Goal: Information Seeking & Learning: Learn about a topic

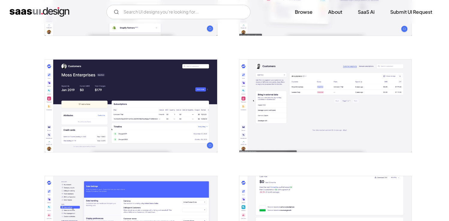
scroll to position [751, 0]
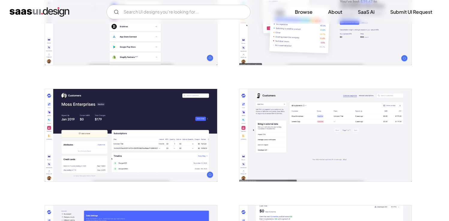
click at [152, 114] on img "open lightbox" at bounding box center [131, 135] width 172 height 93
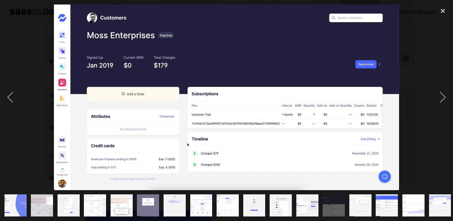
click at [430, 88] on div at bounding box center [226, 97] width 453 height 186
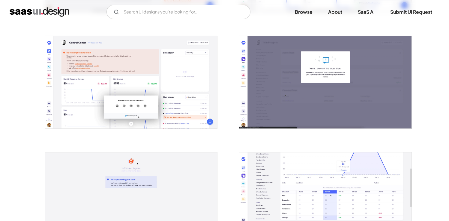
scroll to position [209, 0]
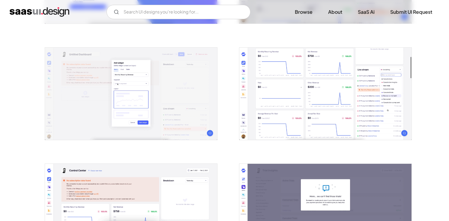
click at [301, 101] on img "open lightbox" at bounding box center [325, 94] width 172 height 93
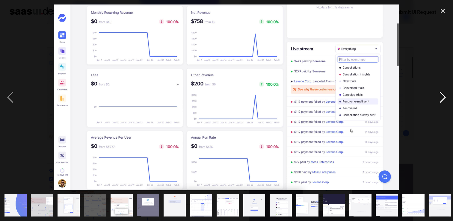
click at [443, 98] on div "next image" at bounding box center [443, 97] width 20 height 186
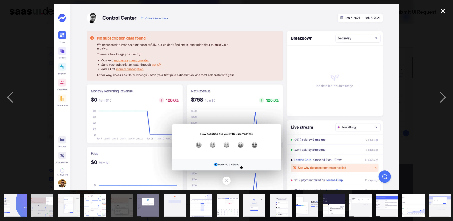
click at [443, 10] on div "close lightbox" at bounding box center [443, 10] width 20 height 13
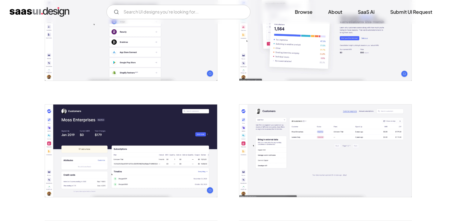
scroll to position [830, 0]
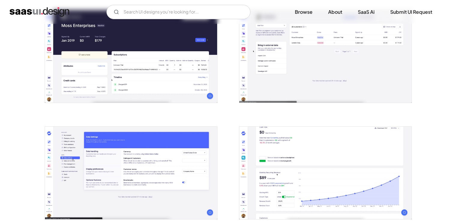
click at [169, 68] on img "open lightbox" at bounding box center [131, 56] width 172 height 93
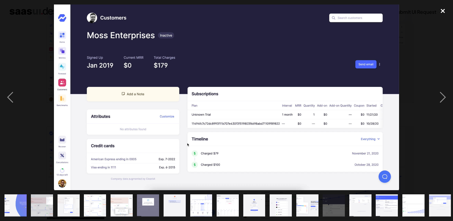
click at [443, 11] on div "close lightbox" at bounding box center [443, 10] width 20 height 13
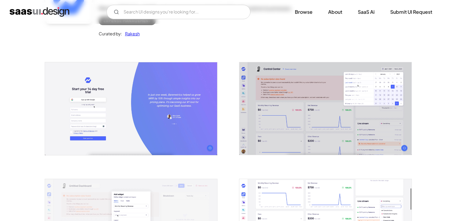
scroll to position [0, 0]
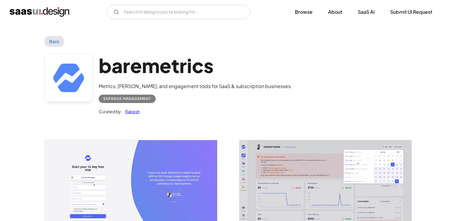
click at [52, 12] on img "home" at bounding box center [40, 12] width 60 height 10
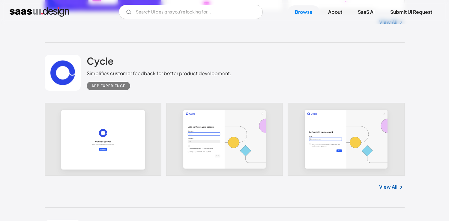
scroll to position [803, 0]
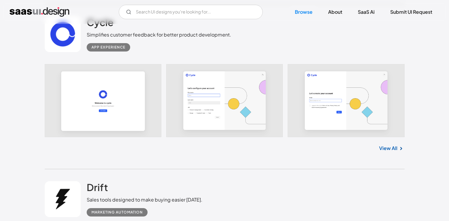
click at [381, 145] on div "View All" at bounding box center [225, 147] width 360 height 20
click at [386, 152] on link "View All" at bounding box center [388, 148] width 18 height 7
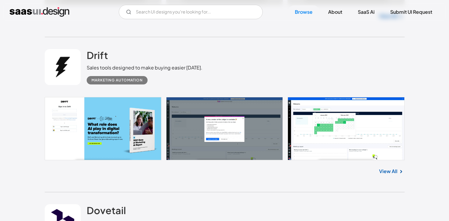
scroll to position [935, 0]
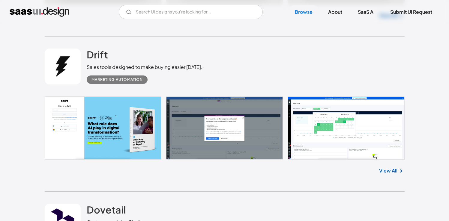
click at [388, 172] on link "View All" at bounding box center [388, 170] width 18 height 7
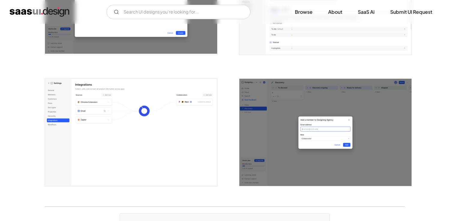
scroll to position [1689, 0]
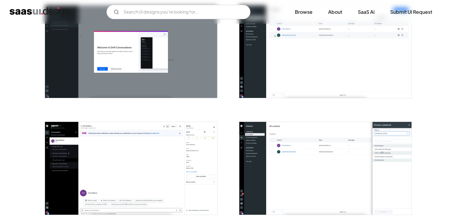
scroll to position [413, 0]
